Goal: Check status: Check status

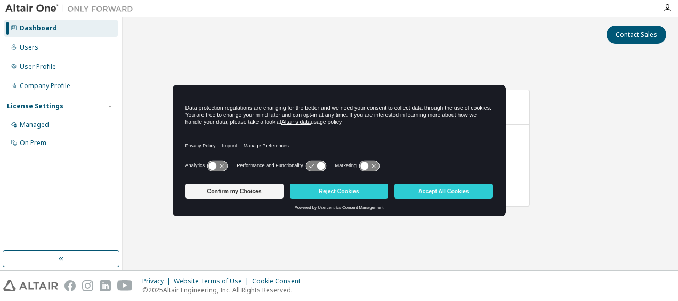
click at [531, 196] on div "AU Enterprise Suite Expires on December 1, 2025 UTC 102 of 120 ALTAIR UNITS USE…" at bounding box center [400, 154] width 545 height 196
click at [462, 194] on button "Accept All Cookies" at bounding box center [443, 190] width 98 height 15
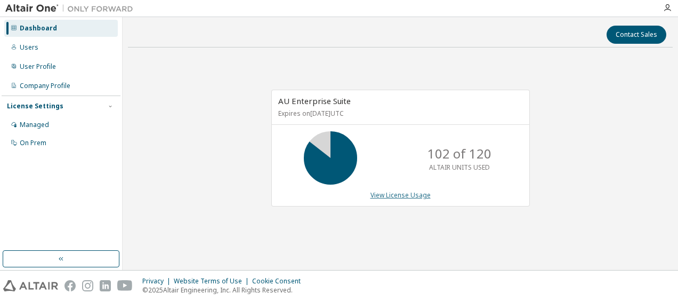
click at [417, 194] on link "View License Usage" at bounding box center [400, 194] width 60 height 9
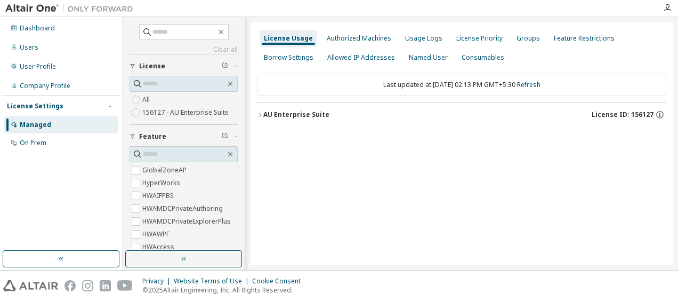
click at [259, 115] on icon "button" at bounding box center [260, 114] width 6 height 6
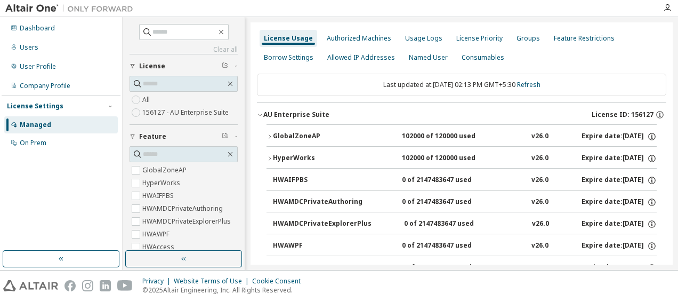
click at [270, 133] on icon "button" at bounding box center [269, 136] width 6 height 6
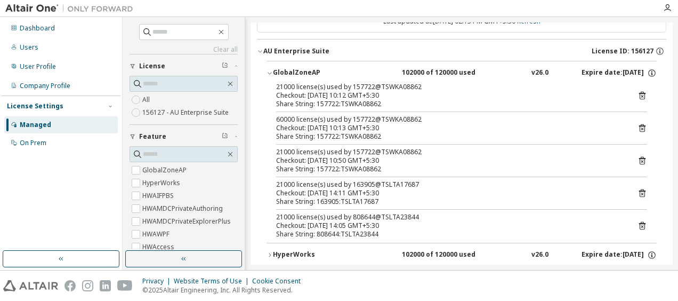
scroll to position [64, 0]
